Goal: Transaction & Acquisition: Purchase product/service

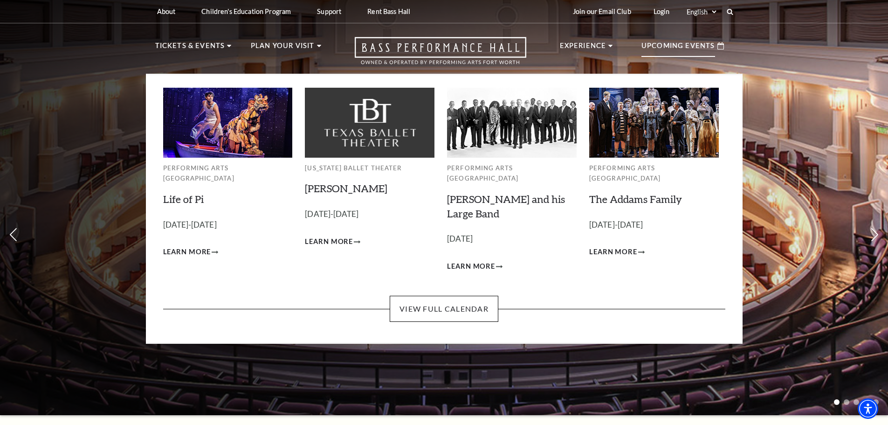
click at [681, 39] on div "Upcoming Events" at bounding box center [682, 46] width 101 height 27
click at [448, 298] on link "View Full Calendar" at bounding box center [444, 309] width 109 height 26
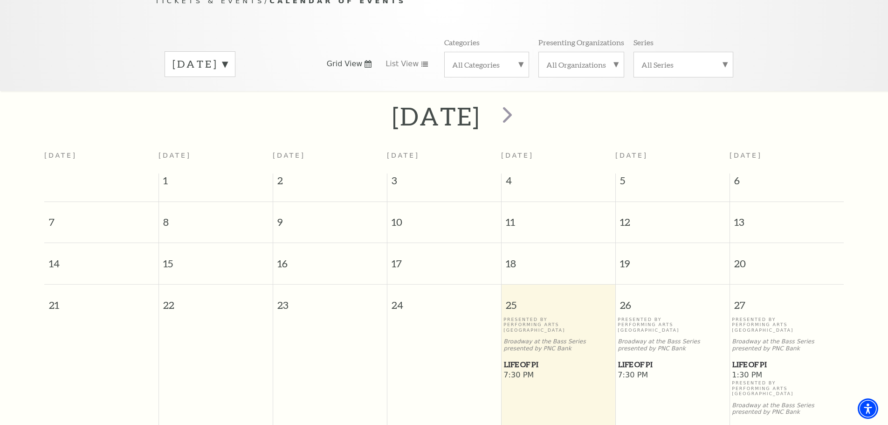
scroll to position [129, 0]
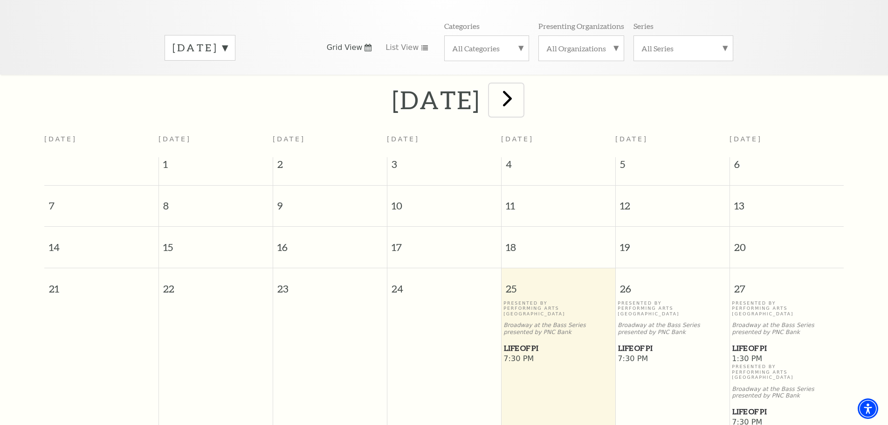
click at [521, 86] on span "next" at bounding box center [507, 98] width 27 height 27
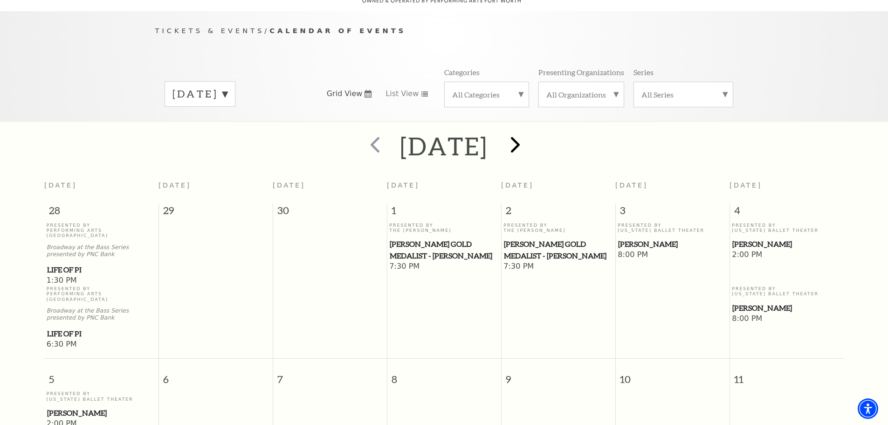
scroll to position [83, 0]
click at [529, 132] on span "next" at bounding box center [515, 144] width 27 height 27
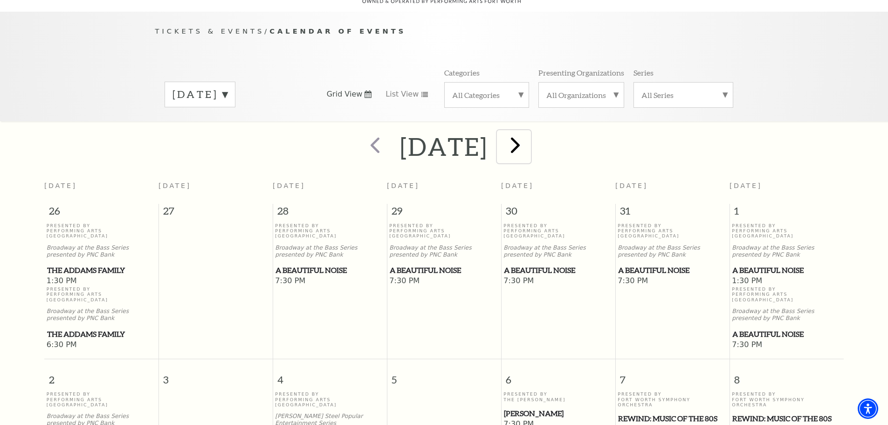
click at [529, 141] on span "next" at bounding box center [515, 144] width 27 height 27
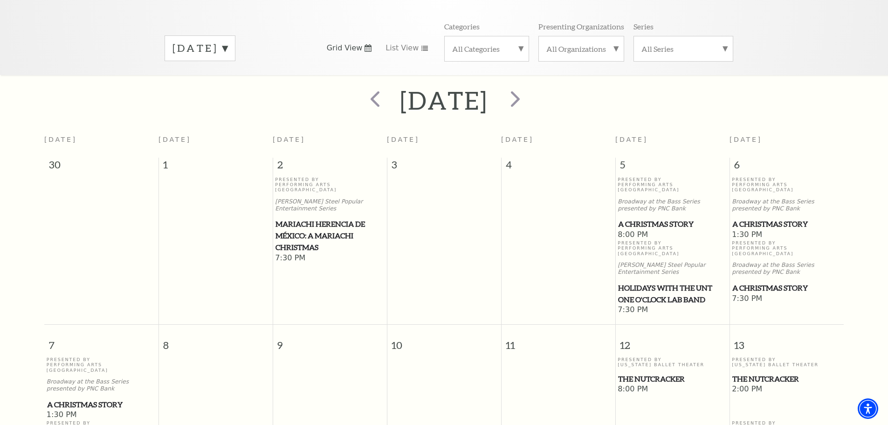
scroll to position [129, 0]
click at [664, 218] on span "A Christmas Story" at bounding box center [672, 224] width 109 height 12
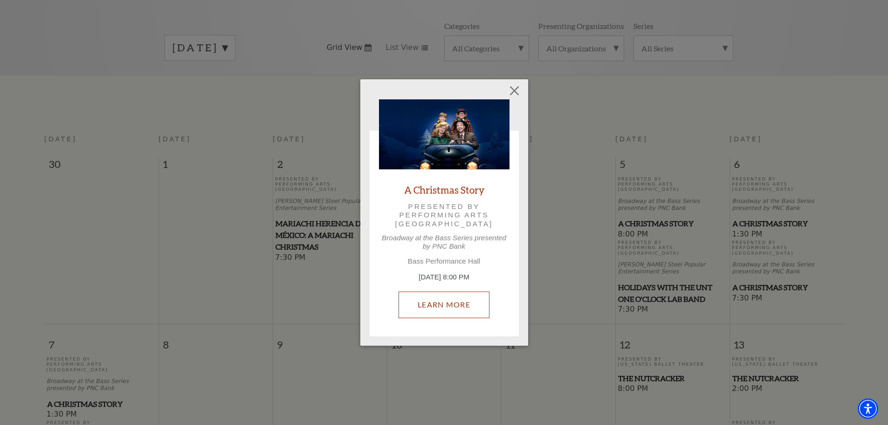
click at [442, 304] on link "Learn More" at bounding box center [444, 304] width 91 height 26
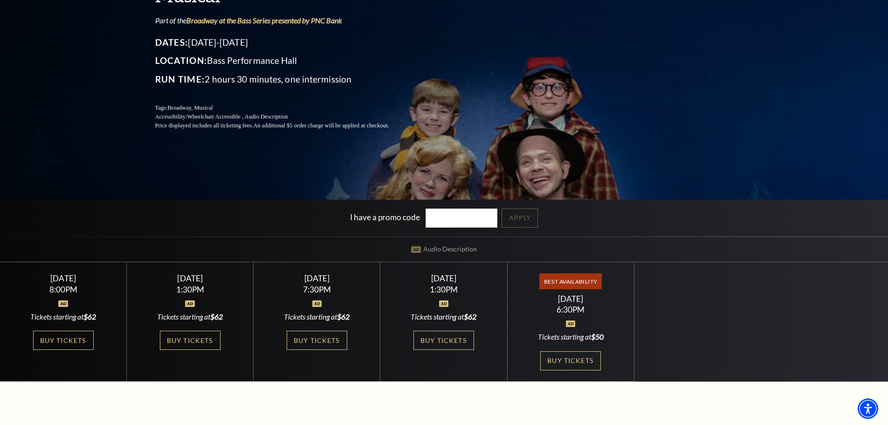
scroll to position [140, 0]
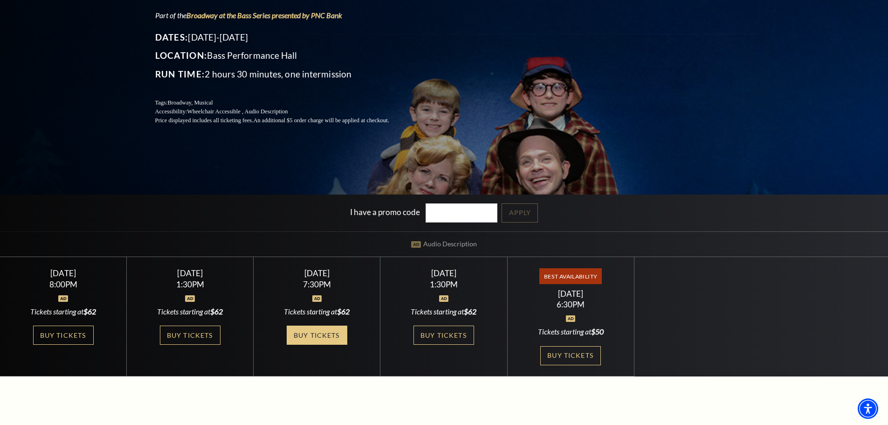
click at [344, 337] on link "Buy Tickets" at bounding box center [317, 334] width 61 height 19
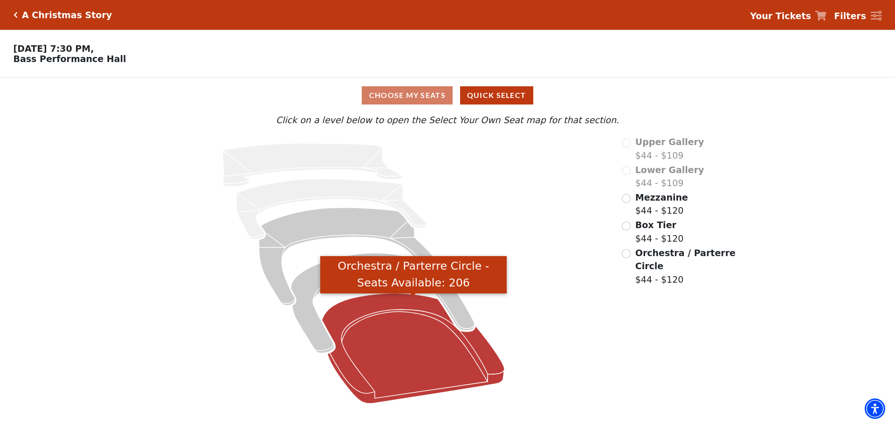
click at [393, 337] on icon "Orchestra / Parterre Circle - Seats Available: 206" at bounding box center [413, 348] width 183 height 110
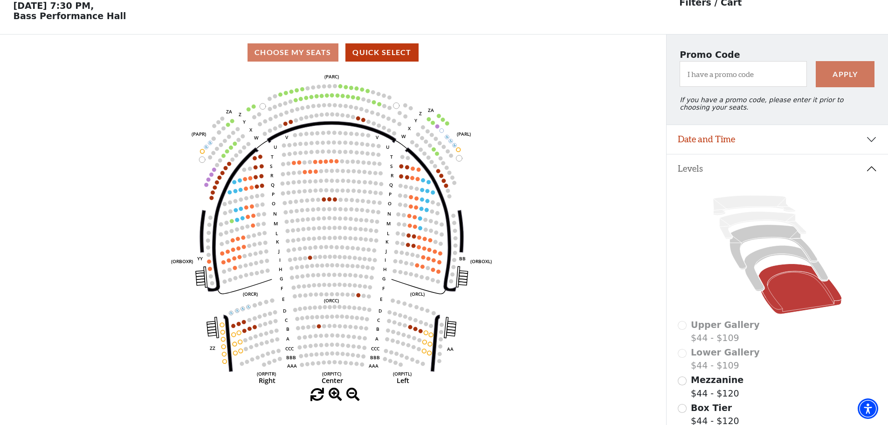
scroll to position [43, 0]
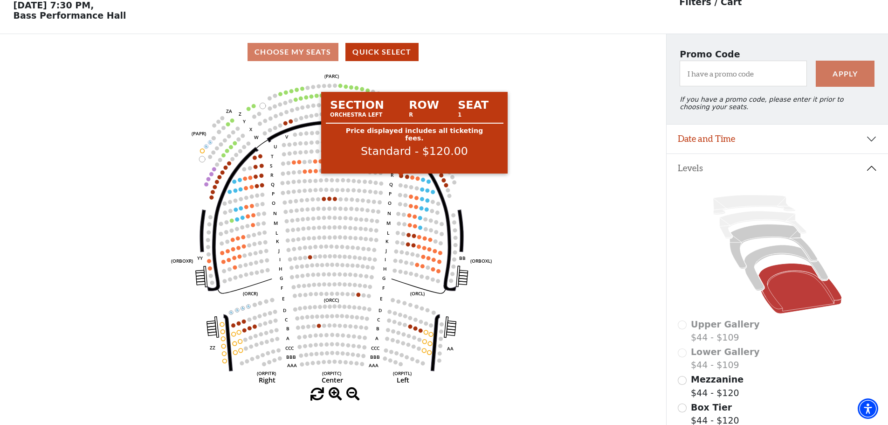
click at [400, 178] on circle at bounding box center [402, 175] width 4 height 4
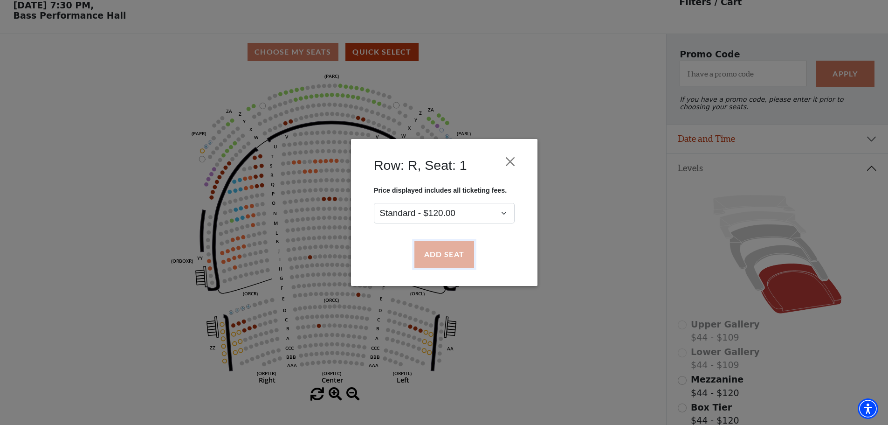
click at [436, 252] on button "Add Seat" at bounding box center [444, 255] width 60 height 26
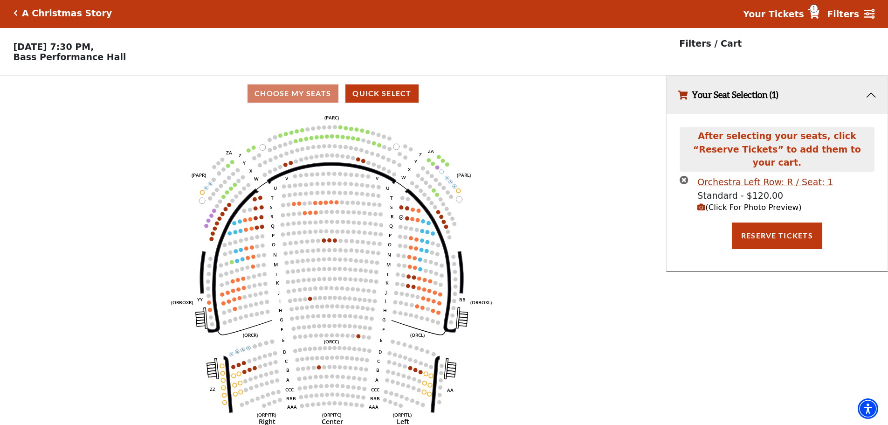
scroll to position [0, 0]
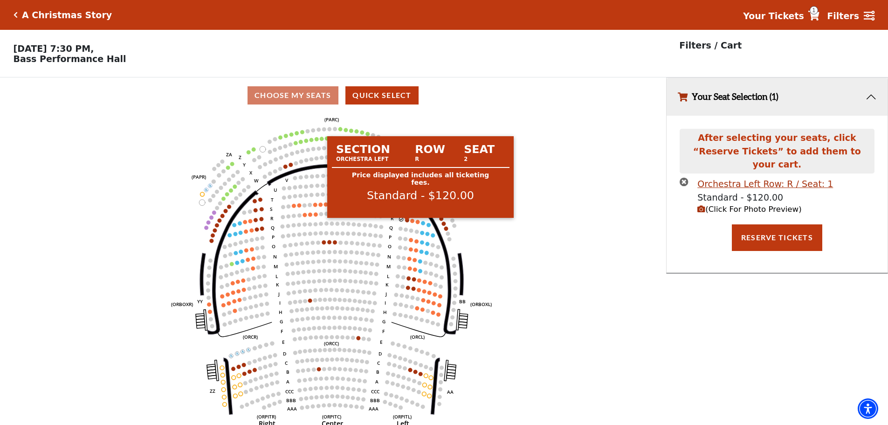
click at [407, 222] on circle at bounding box center [408, 220] width 4 height 4
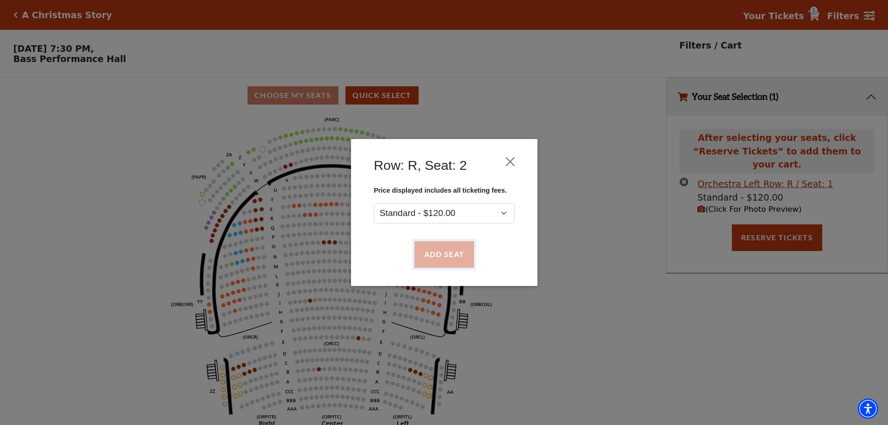
click at [440, 255] on button "Add Seat" at bounding box center [444, 255] width 60 height 26
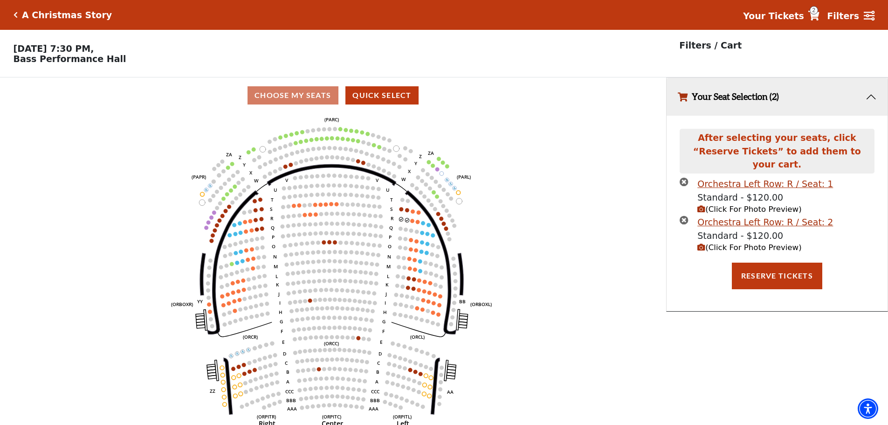
click at [717, 205] on span "(Click For Photo Preview)" at bounding box center [750, 209] width 104 height 9
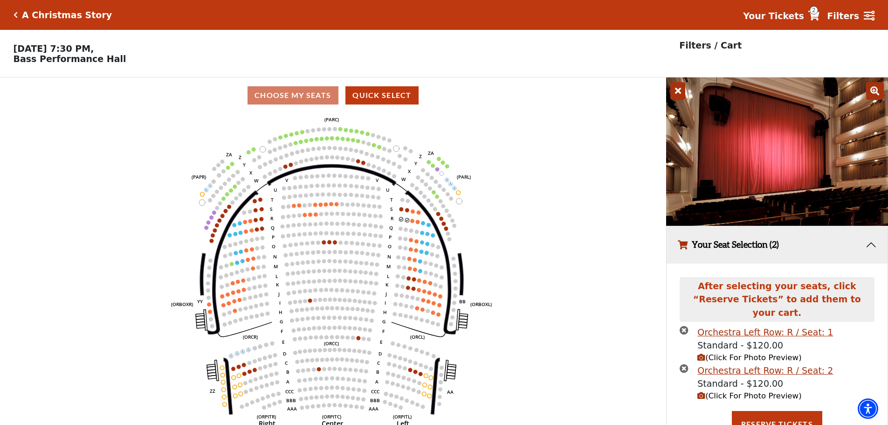
scroll to position [25, 0]
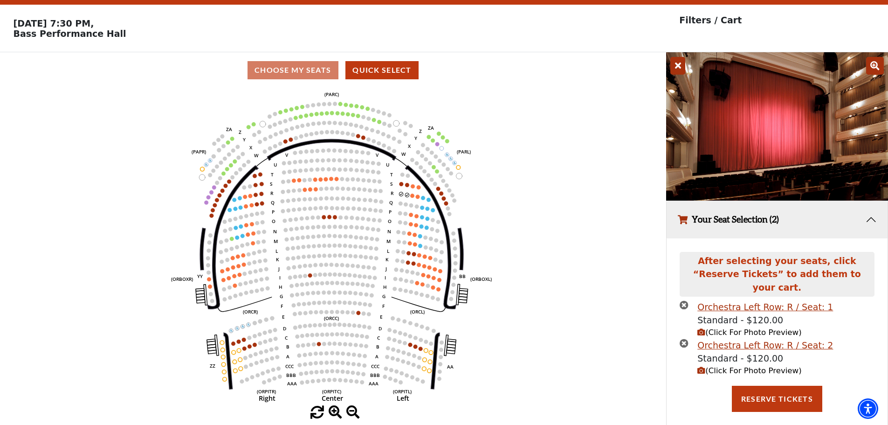
click at [870, 224] on button "Your Seat Selection (2)" at bounding box center [777, 220] width 221 height 38
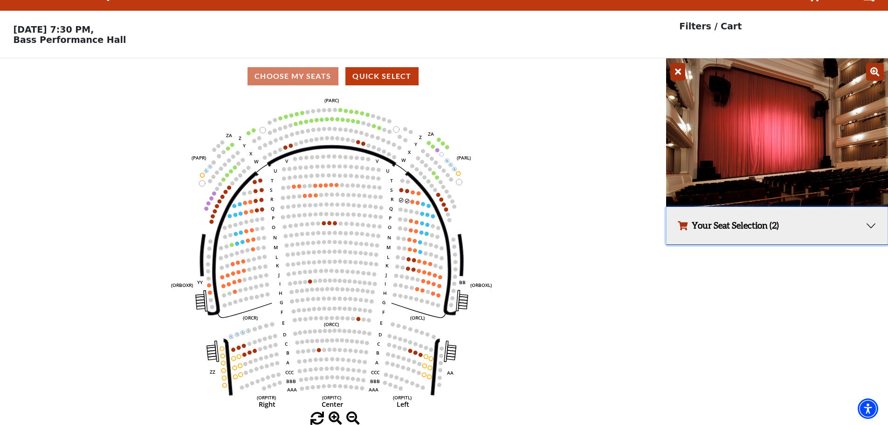
scroll to position [23, 0]
click at [676, 69] on icon at bounding box center [677, 72] width 15 height 18
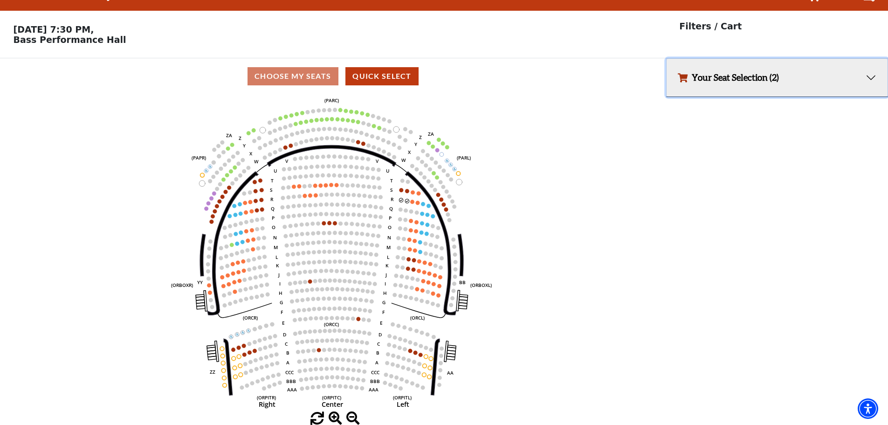
click at [708, 78] on button "Your Seat Selection (2)" at bounding box center [777, 78] width 221 height 38
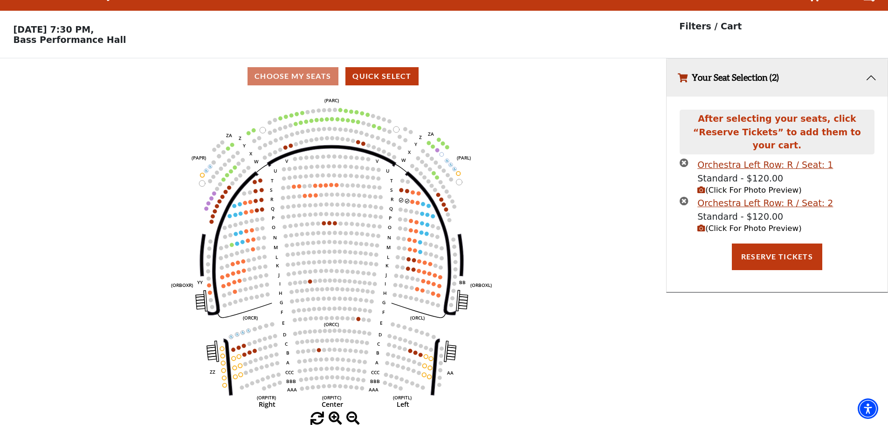
drag, startPoint x: 682, startPoint y: 186, endPoint x: 682, endPoint y: 155, distance: 30.8
click at [682, 196] on icon "times-circle" at bounding box center [684, 200] width 9 height 9
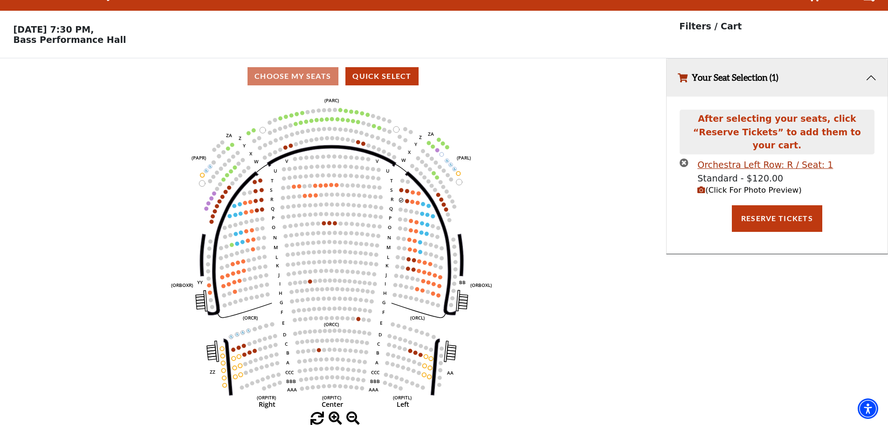
click at [682, 158] on icon "times-circle" at bounding box center [684, 162] width 9 height 9
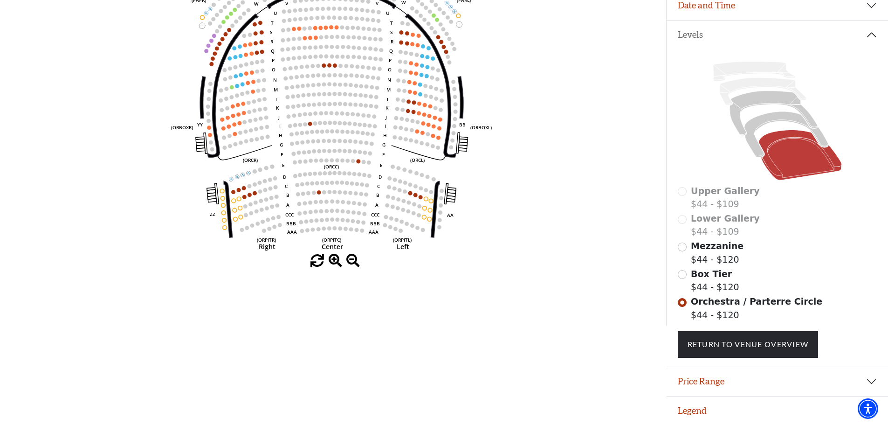
scroll to position [183, 0]
click at [715, 383] on button "Price Range" at bounding box center [777, 381] width 221 height 29
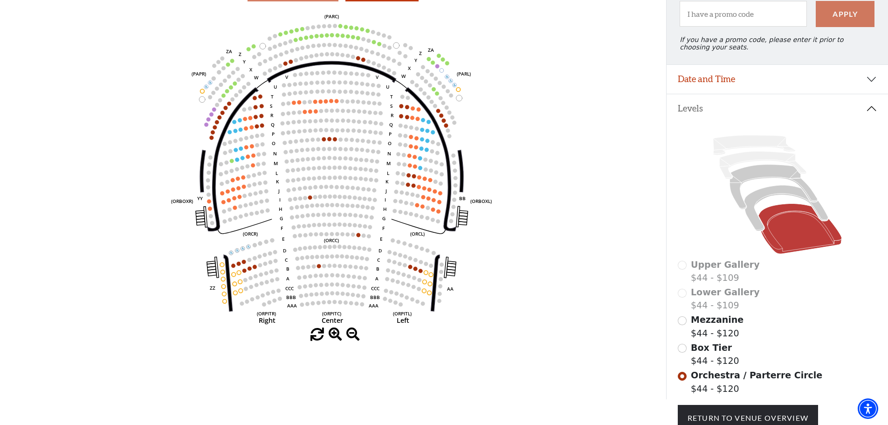
scroll to position [90, 0]
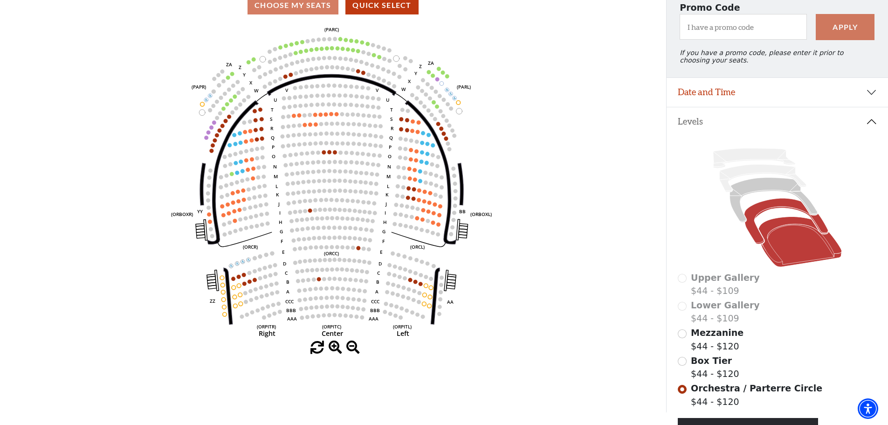
click at [776, 210] on icon at bounding box center [786, 222] width 84 height 46
